Goal: Check status: Check status

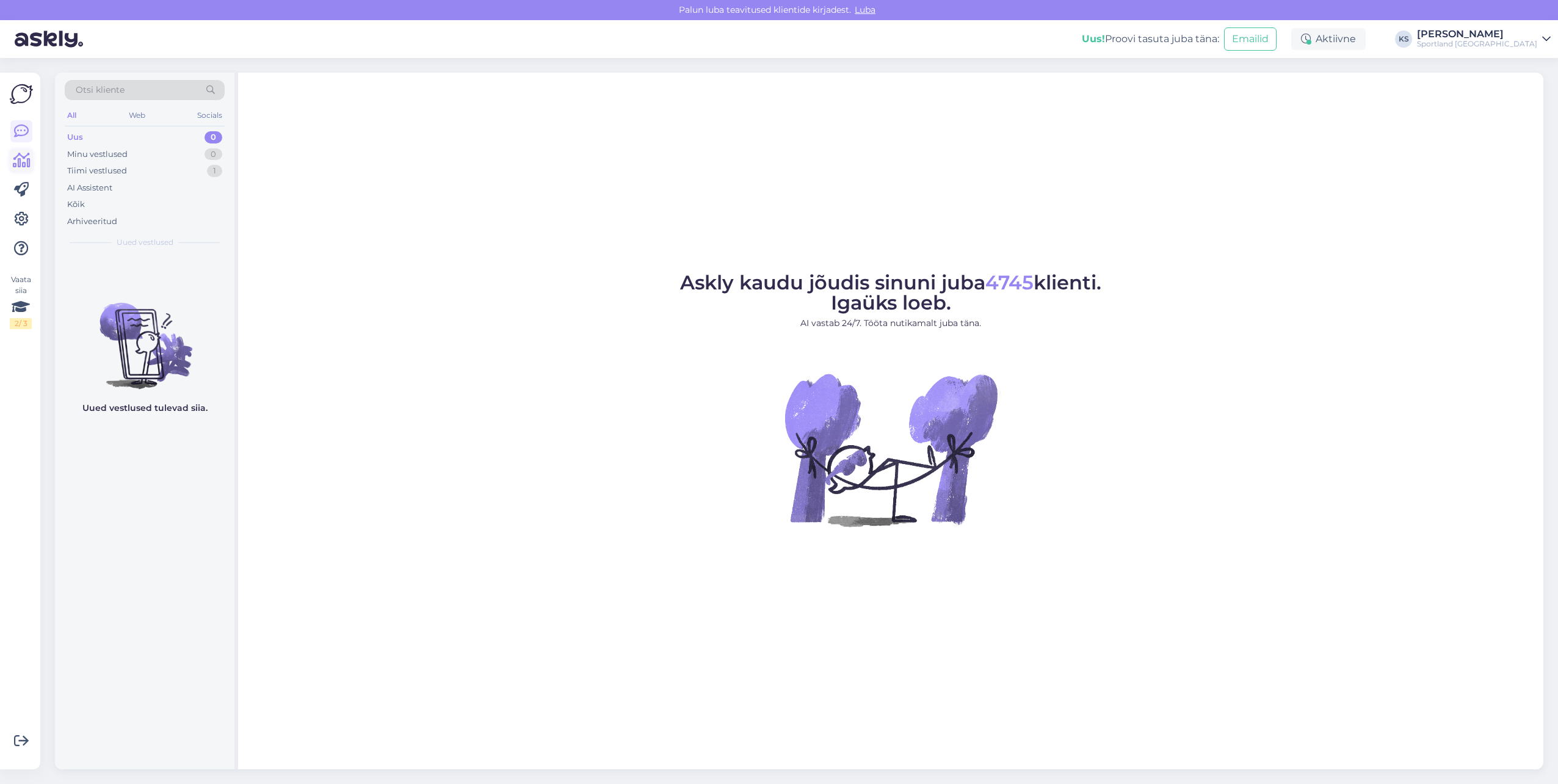
click at [19, 156] on icon at bounding box center [22, 160] width 18 height 15
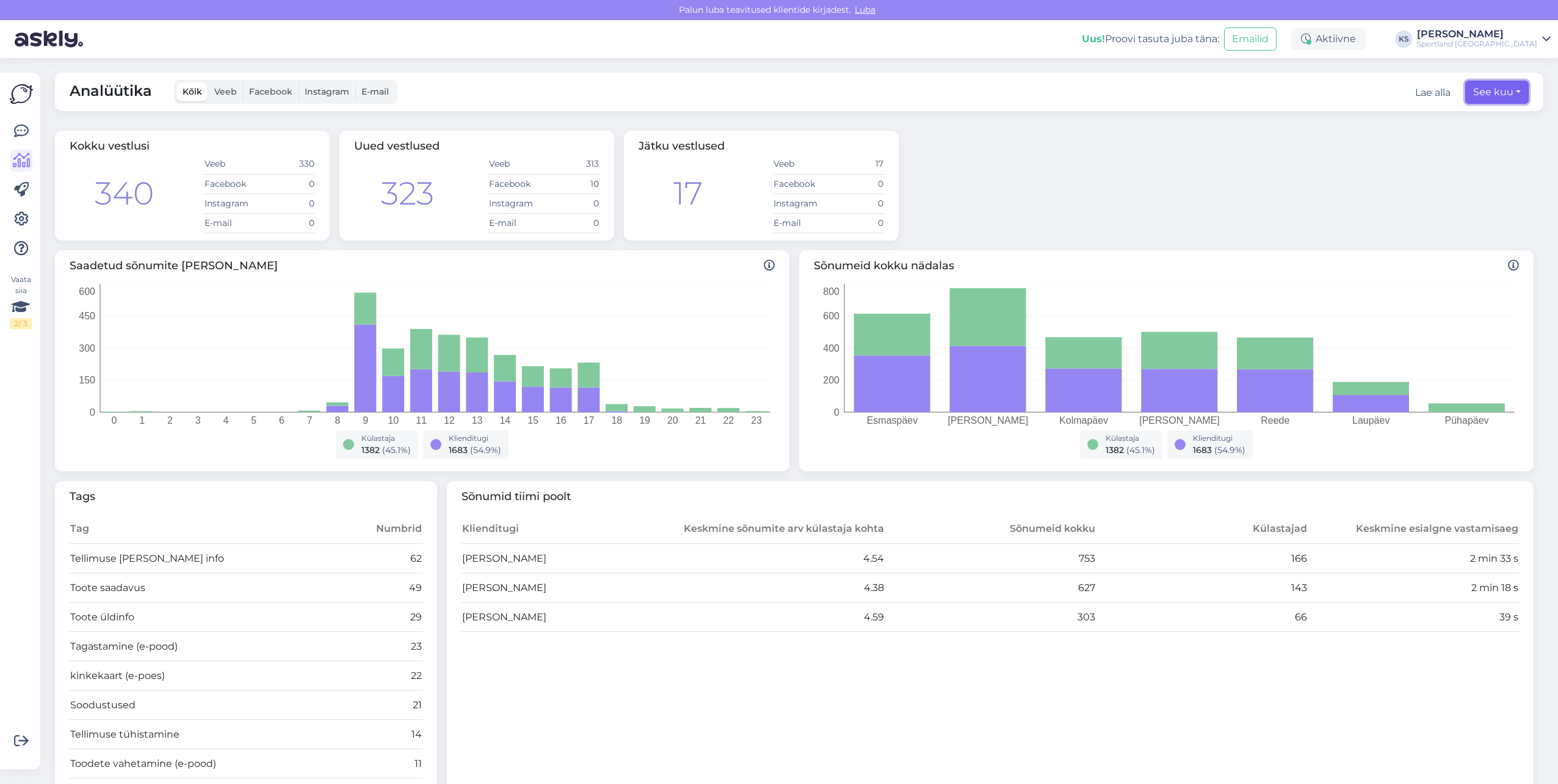
click at [1495, 86] on button "See kuu" at bounding box center [1497, 92] width 63 height 23
select select "7"
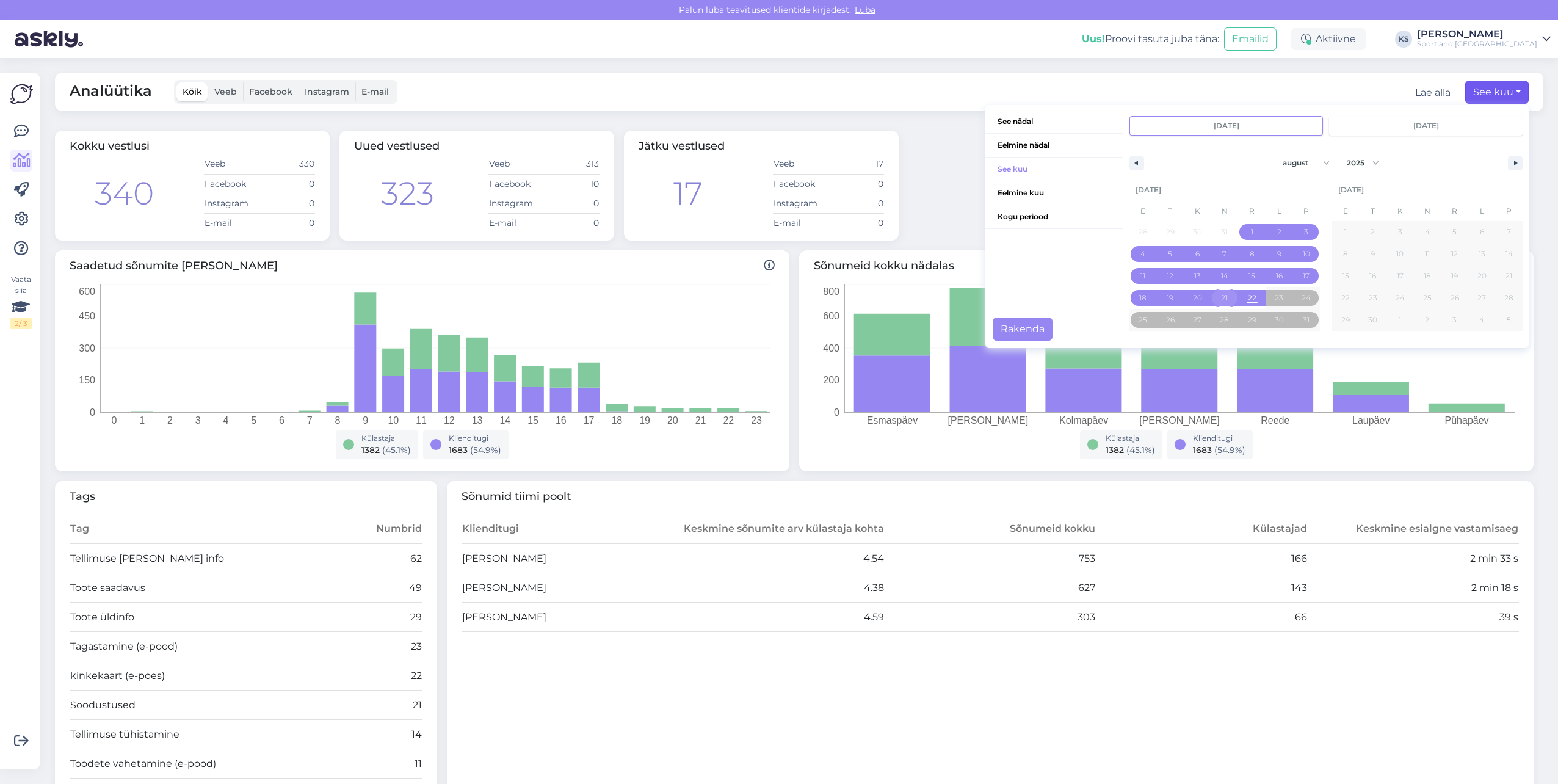
click at [1220, 297] on span "21" at bounding box center [1225, 298] width 27 height 16
type input "[DATE]"
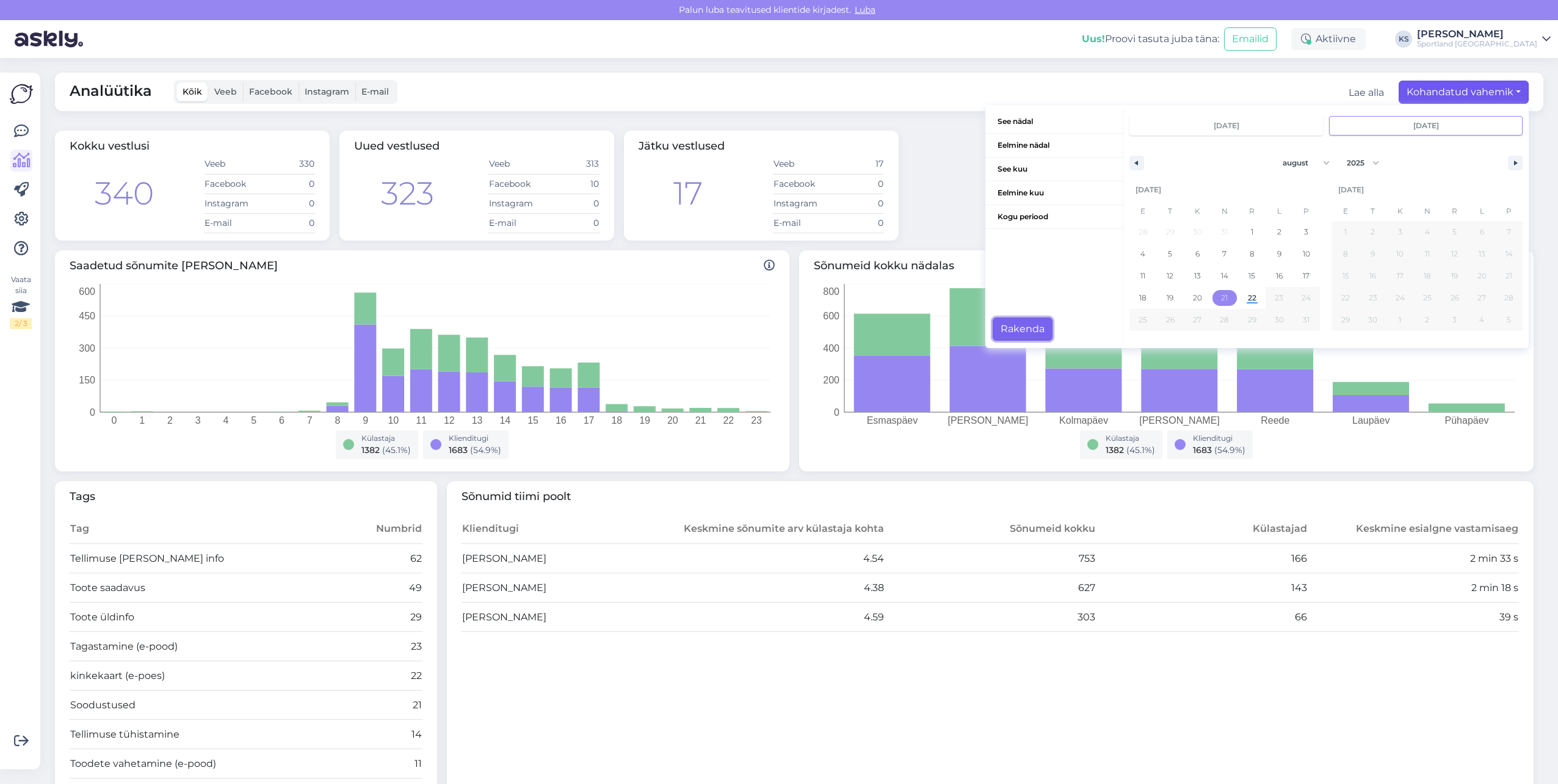
click at [1022, 335] on button "Rakenda" at bounding box center [1023, 329] width 60 height 23
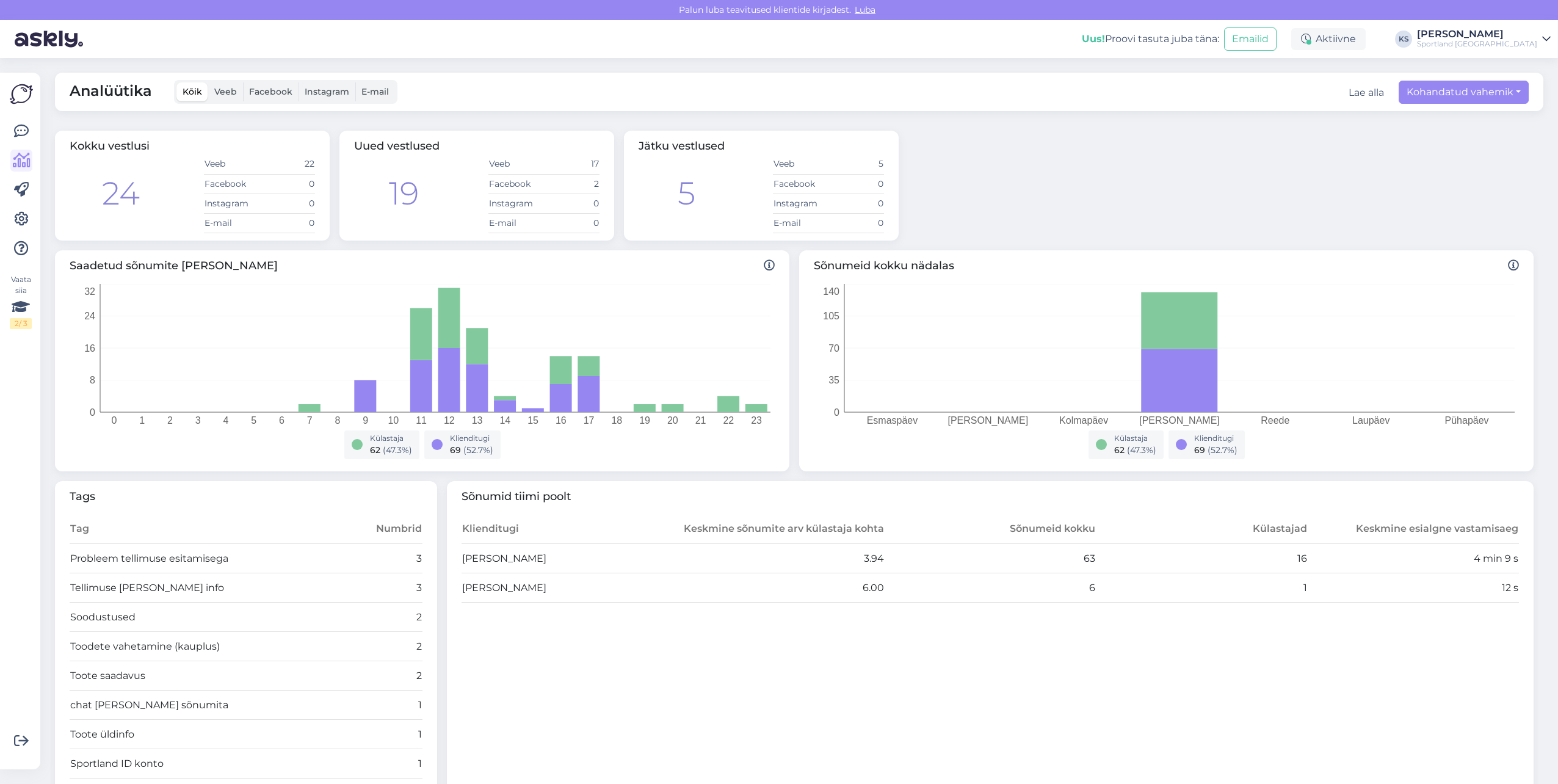
click at [15, 157] on icon at bounding box center [22, 160] width 18 height 15
click at [1495, 95] on button "Kohandatud vahemik" at bounding box center [1465, 92] width 130 height 23
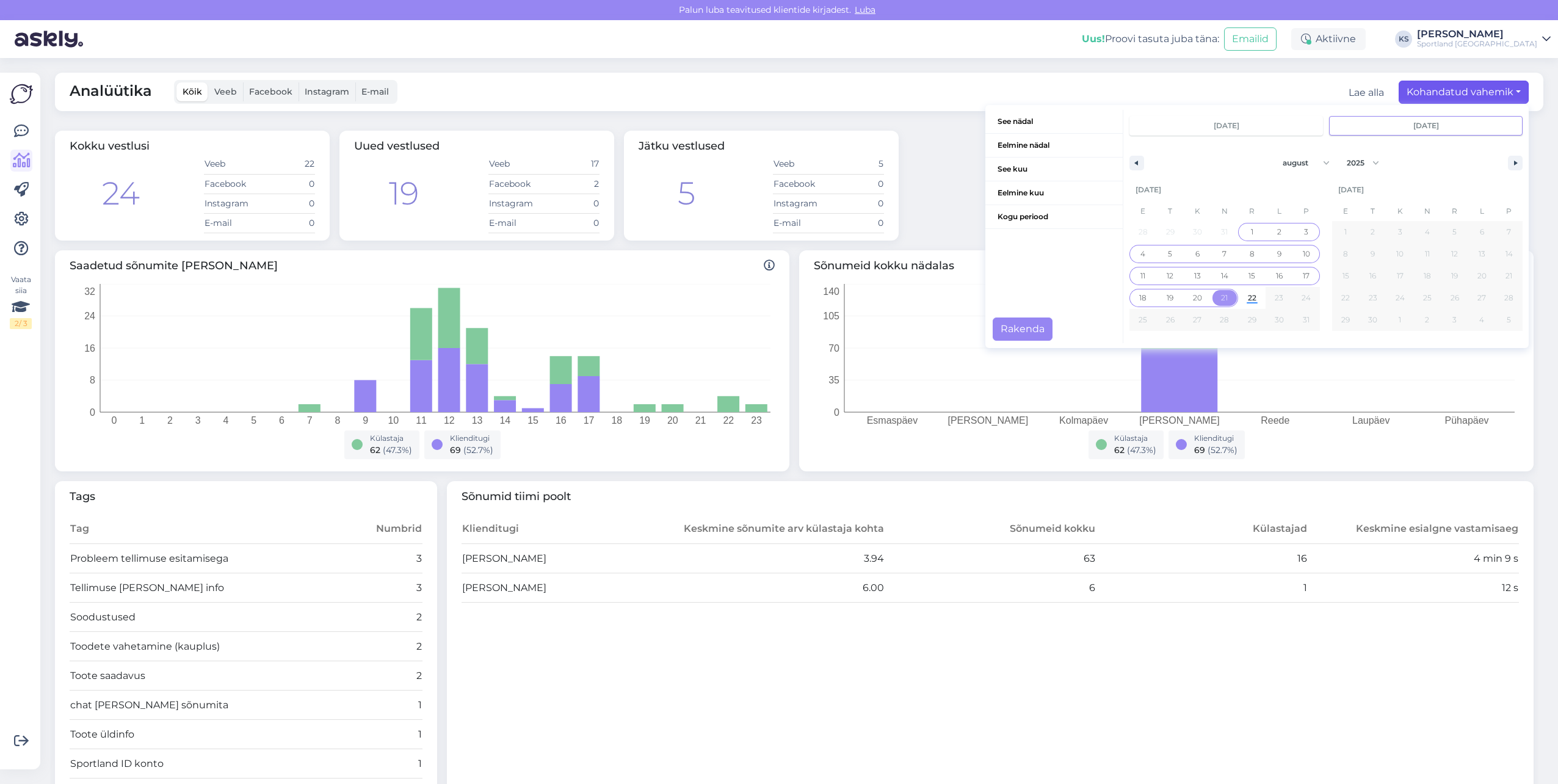
click at [1251, 229] on span "1" at bounding box center [1252, 232] width 3 height 22
click at [1248, 297] on span "22" at bounding box center [1252, 298] width 9 height 22
type input "[DATE]"
click at [1244, 223] on button "1" at bounding box center [1251, 232] width 27 height 22
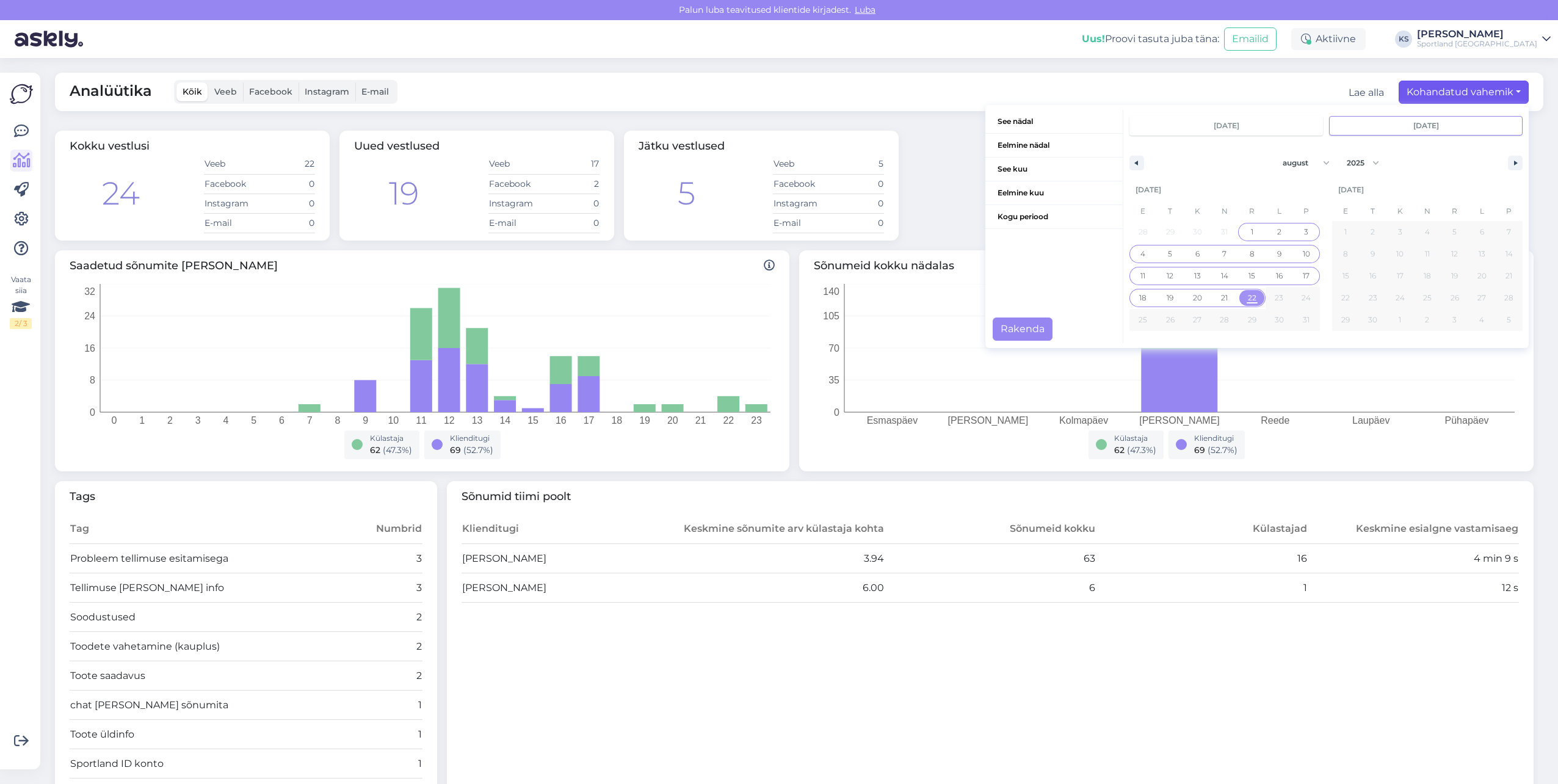
type input "[DATE]"
click at [1026, 322] on button "Rakenda" at bounding box center [1023, 329] width 60 height 23
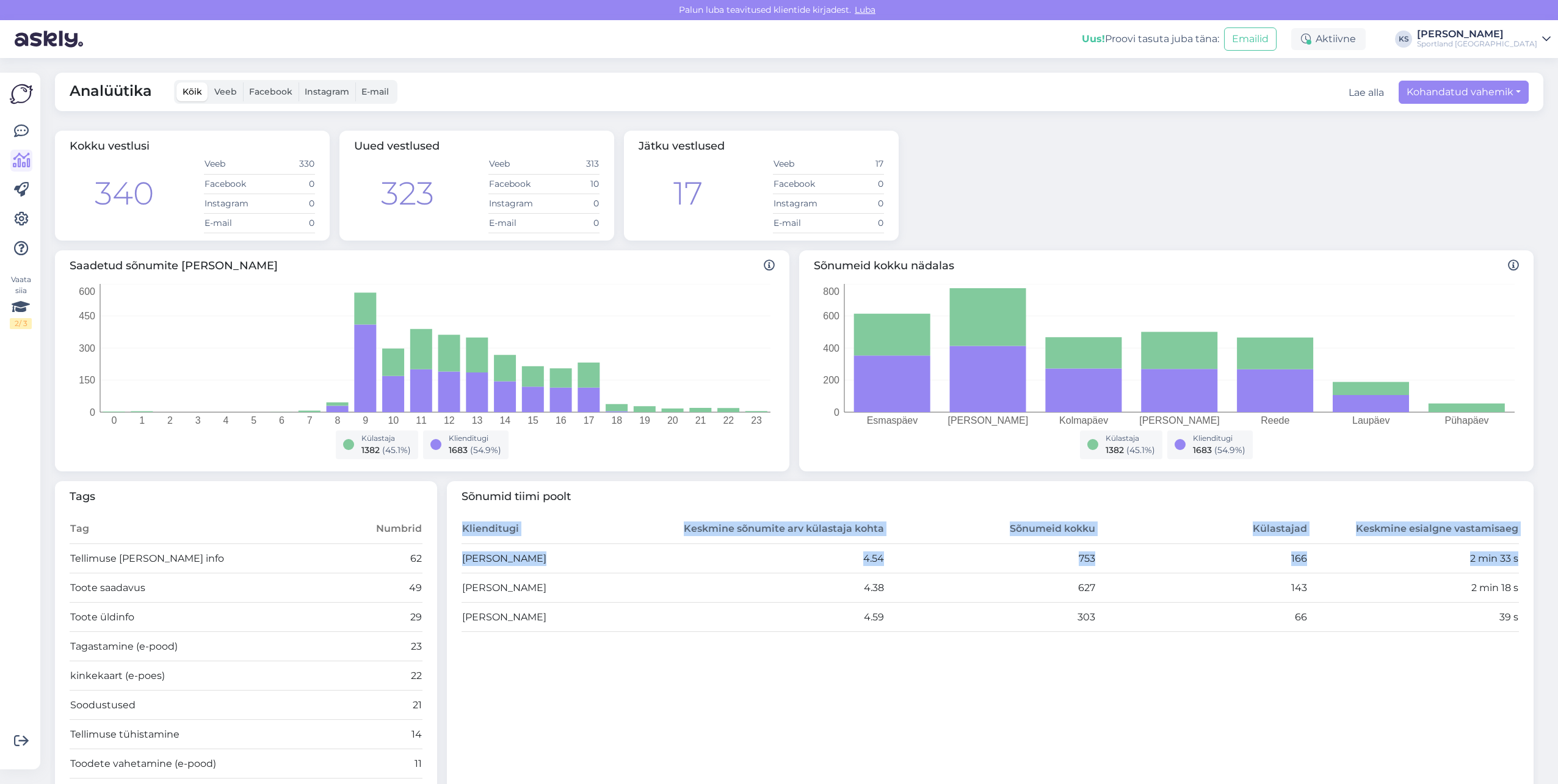
drag, startPoint x: 462, startPoint y: 580, endPoint x: 1521, endPoint y: 583, distance: 1059.0
click at [1521, 583] on div "Sõnumid tiimi poolt Klienditugi Keskmine sõnumite arv külastaja kohta Sõnumeid …" at bounding box center [990, 662] width 1087 height 364
drag, startPoint x: 1521, startPoint y: 583, endPoint x: 1513, endPoint y: 591, distance: 11.3
click at [1513, 591] on div "Sõnumid tiimi poolt Klienditugi Keskmine sõnumite arv külastaja kohta Sõnumeid …" at bounding box center [990, 662] width 1087 height 364
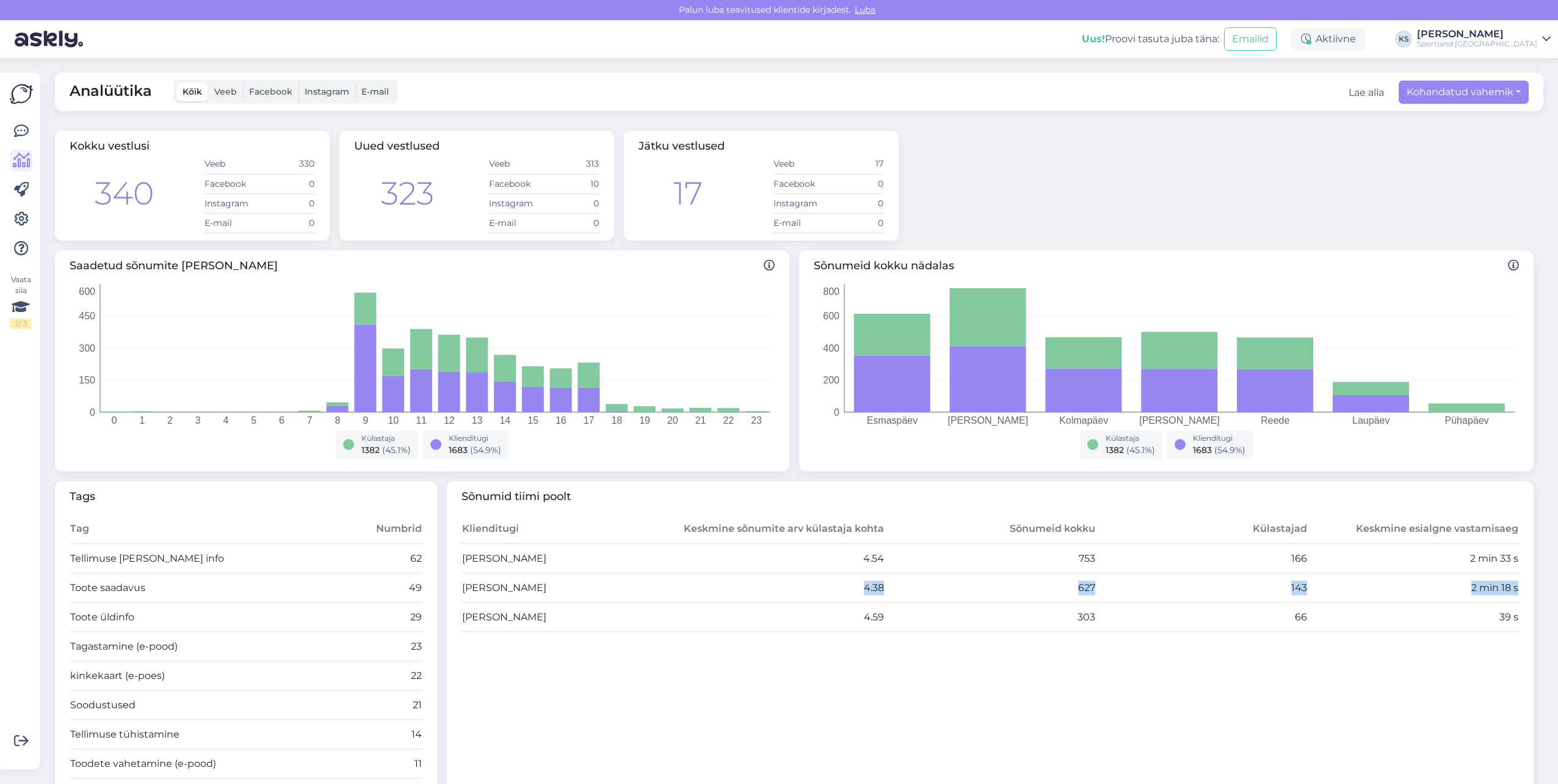
drag, startPoint x: 1508, startPoint y: 581, endPoint x: 755, endPoint y: 582, distance: 753.0
click at [755, 582] on tr "[PERSON_NAME] 4.38 627 143 2 min 18 s" at bounding box center [990, 588] width 1058 height 29
click at [1316, 156] on div "Kokku vestlusi 340 Veeb 330 Facebook 0 Instagram 0 E-mail 0 Uued vestlused 323 …" at bounding box center [794, 186] width 1488 height 120
